Goal: Transaction & Acquisition: Obtain resource

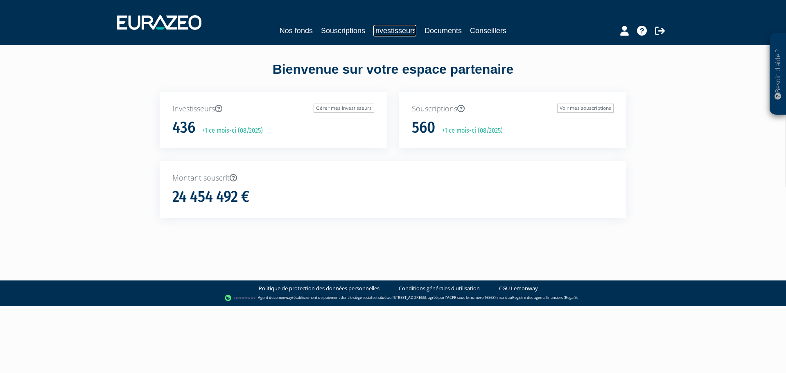
click at [406, 28] on link "Investisseurs" at bounding box center [394, 30] width 43 height 11
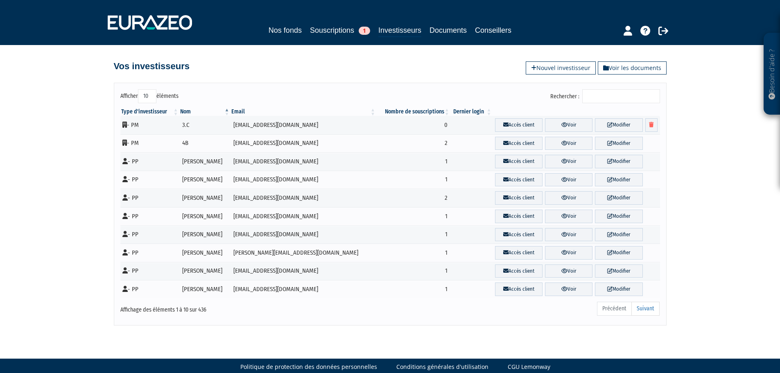
click at [595, 93] on input "Rechercher :" at bounding box center [621, 96] width 78 height 14
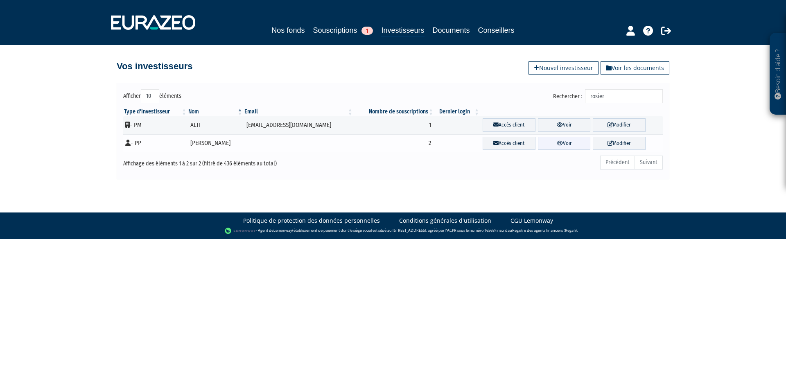
type input "rosier"
click at [573, 145] on link "Voir" at bounding box center [564, 144] width 53 height 14
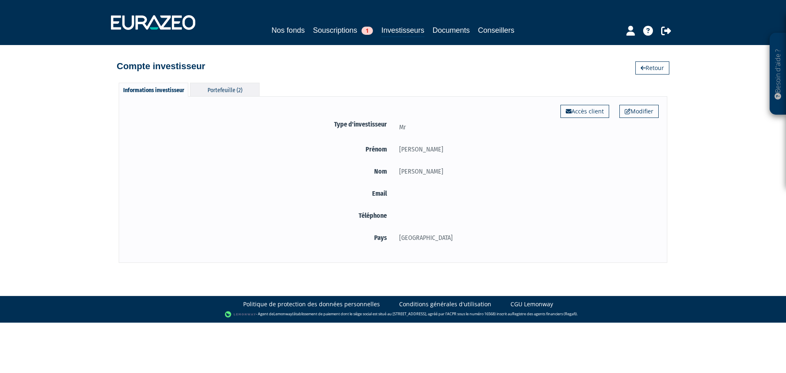
click at [223, 83] on div "Portefeuille (2)" at bounding box center [225, 90] width 70 height 14
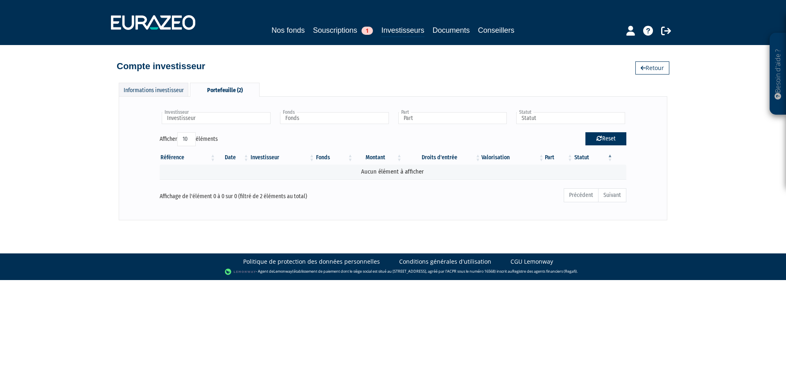
click at [593, 140] on button "Reset" at bounding box center [606, 138] width 41 height 13
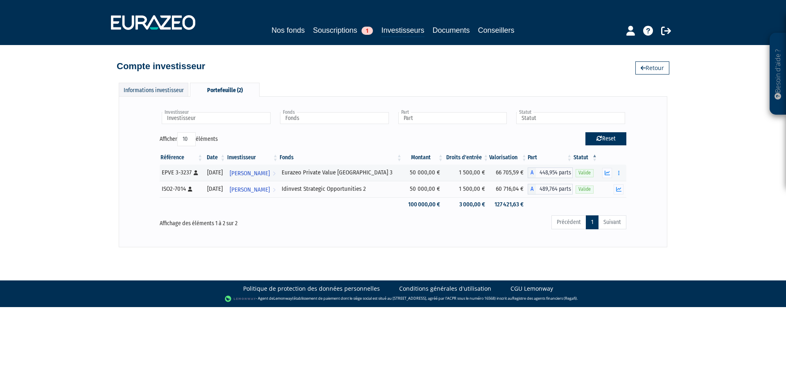
type input "Investisseur"
type input "Fonds"
type input "Part"
type input "Statut"
click at [611, 173] on button "button" at bounding box center [607, 173] width 10 height 10
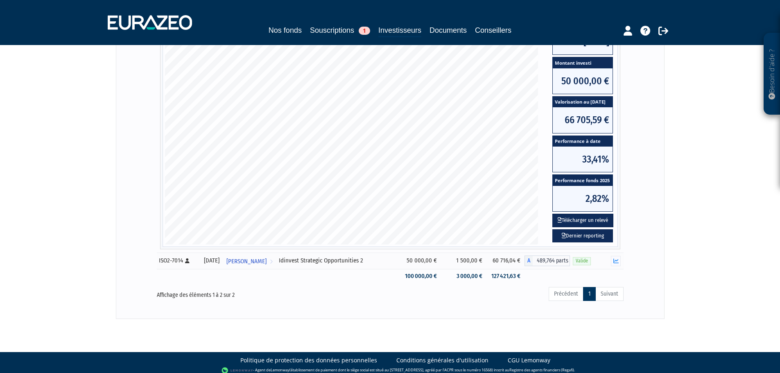
scroll to position [188, 0]
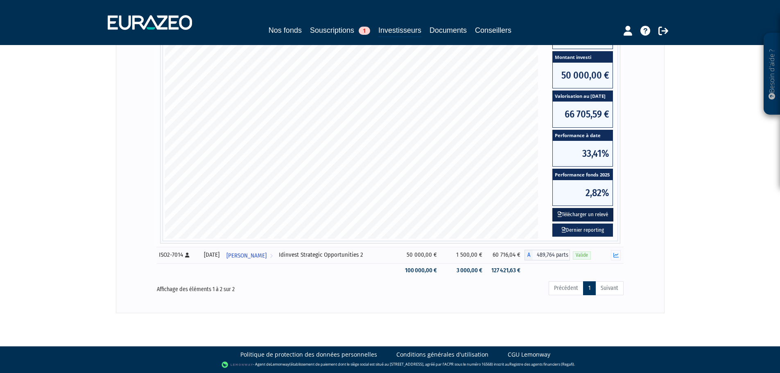
click at [597, 213] on button "Télécharger un relevé" at bounding box center [582, 215] width 61 height 14
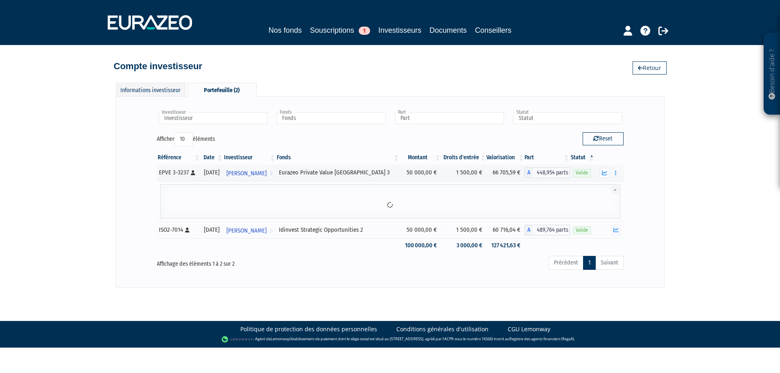
scroll to position [0, 0]
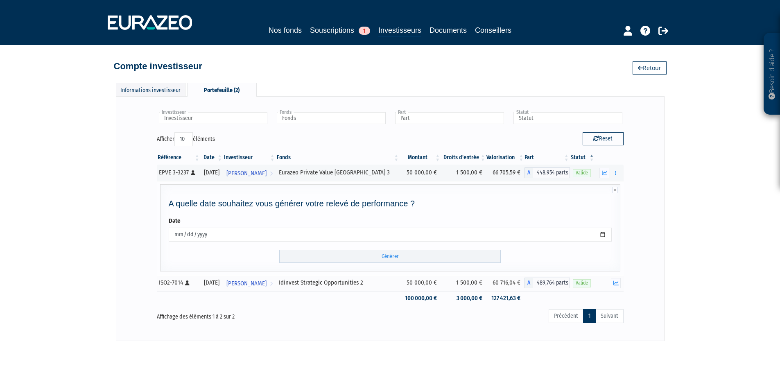
click at [594, 232] on input "[DATE]" at bounding box center [390, 235] width 443 height 14
click at [604, 233] on input "[DATE]" at bounding box center [390, 235] width 443 height 14
type input "[DATE]"
click at [453, 261] on input "Générer" at bounding box center [390, 257] width 222 height 14
click at [603, 172] on icon "button" at bounding box center [604, 172] width 5 height 5
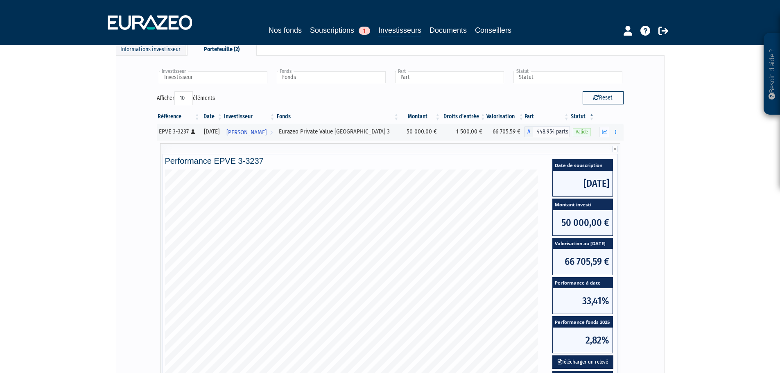
scroll to position [82, 0]
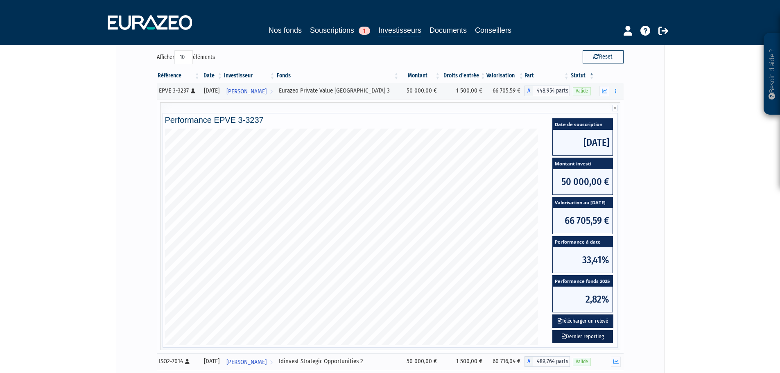
click at [595, 333] on link "Dernier reporting" at bounding box center [582, 337] width 61 height 14
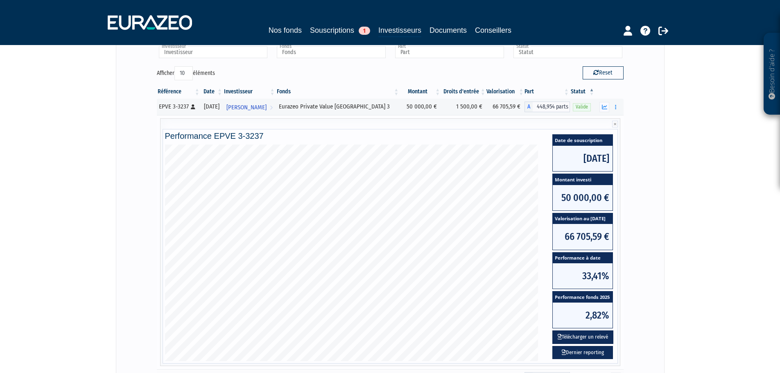
scroll to position [66, 0]
click at [608, 107] on button "button" at bounding box center [605, 107] width 10 height 10
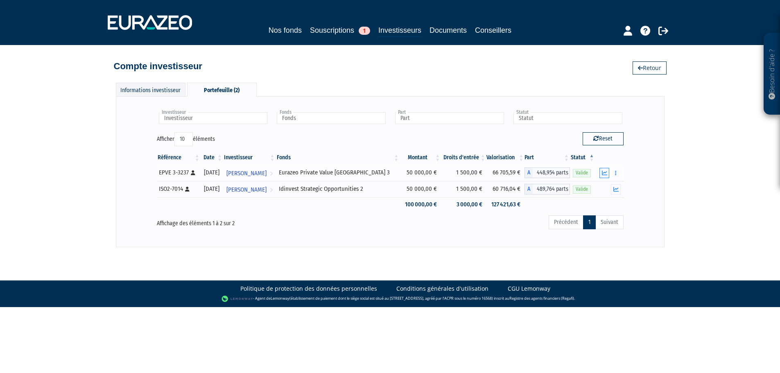
scroll to position [0, 0]
click at [617, 172] on button "button" at bounding box center [619, 173] width 10 height 10
click at [609, 172] on icon "button" at bounding box center [607, 172] width 5 height 5
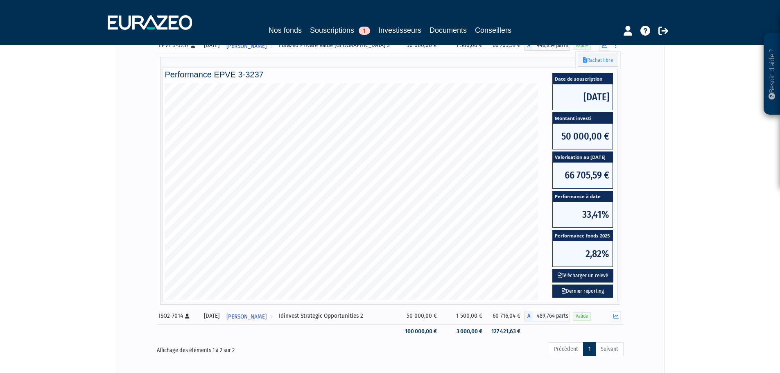
scroll to position [164, 0]
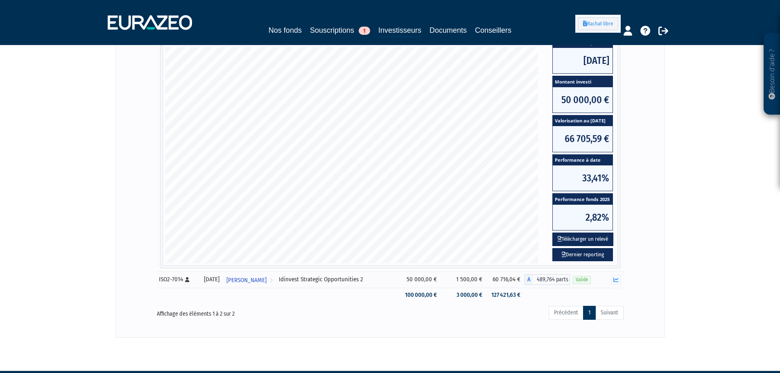
click at [636, 180] on div "Investisseur [PERSON_NAME] Investisseur Fonds Eurazeo Private Value Europe 3 Id…" at bounding box center [390, 135] width 532 height 388
click at [610, 238] on button "Télécharger un relevé" at bounding box center [582, 240] width 61 height 14
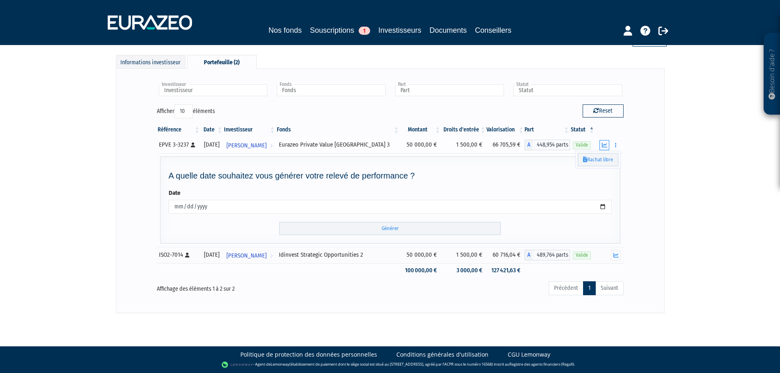
click at [603, 142] on button "button" at bounding box center [605, 145] width 10 height 10
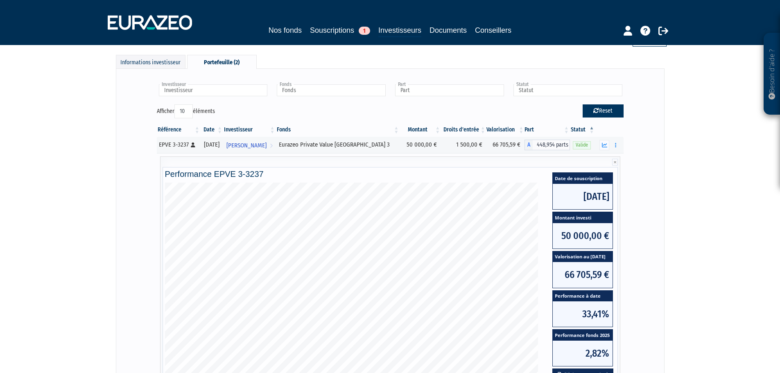
click at [605, 145] on icon "button" at bounding box center [604, 145] width 5 height 5
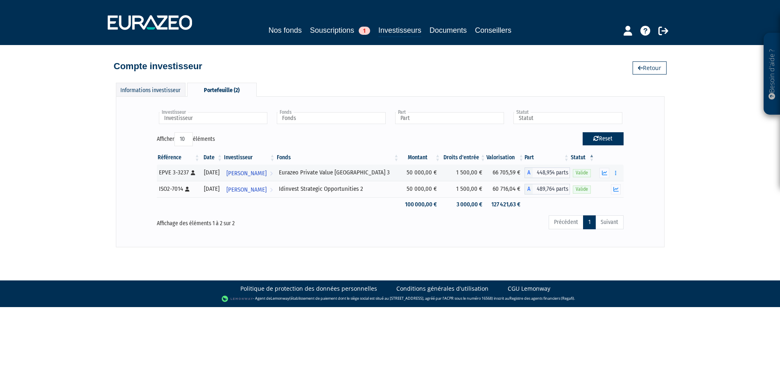
scroll to position [0, 0]
click at [621, 189] on icon "button" at bounding box center [618, 189] width 5 height 5
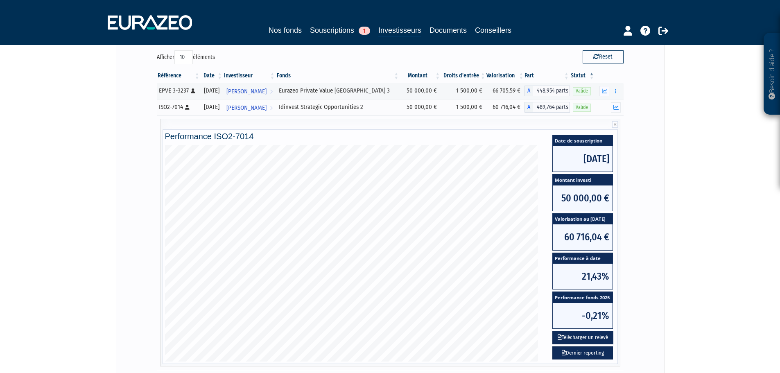
scroll to position [123, 0]
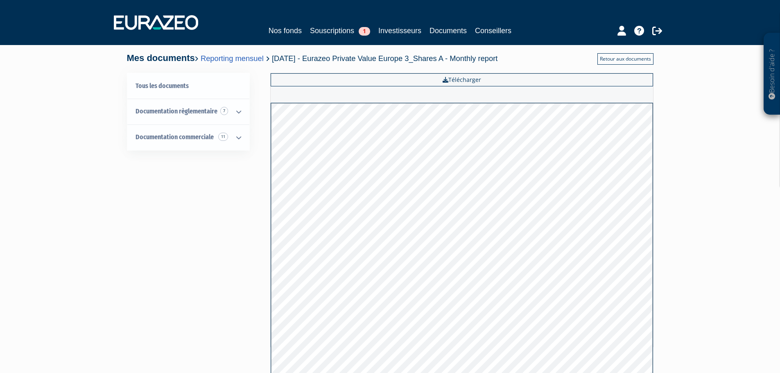
click at [622, 57] on link "Retour aux documents" at bounding box center [626, 58] width 56 height 11
